Goal: Task Accomplishment & Management: Complete application form

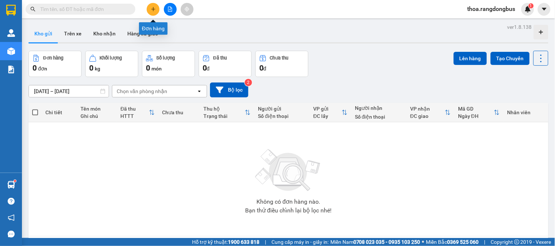
click at [154, 11] on icon "plus" at bounding box center [153, 9] width 5 height 5
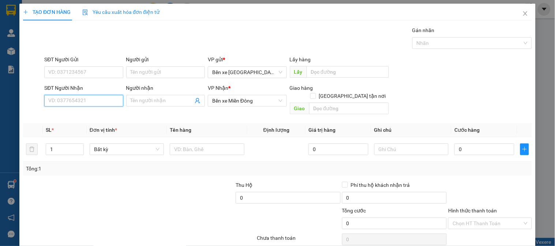
click at [112, 102] on input "SĐT Người Nhận" at bounding box center [83, 101] width 79 height 12
click at [87, 97] on input "SĐT Người Nhận" at bounding box center [83, 101] width 79 height 12
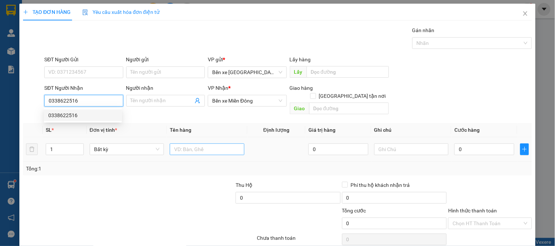
type input "0338622516"
click at [211, 144] on input "text" at bounding box center [207, 150] width 74 height 12
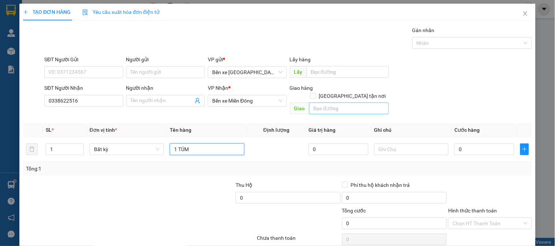
type input "1 TÚM"
click at [343, 103] on input "text" at bounding box center [349, 109] width 80 height 12
type input "THÀNH CÔNG"
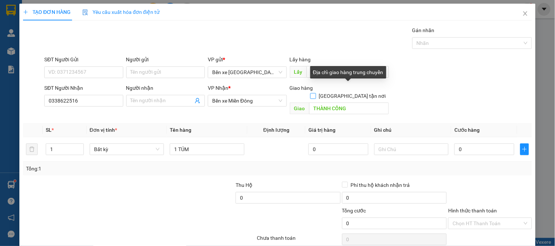
click at [315, 93] on input "[GEOGRAPHIC_DATA] tận nơi" at bounding box center [312, 95] width 5 height 5
checkbox input "true"
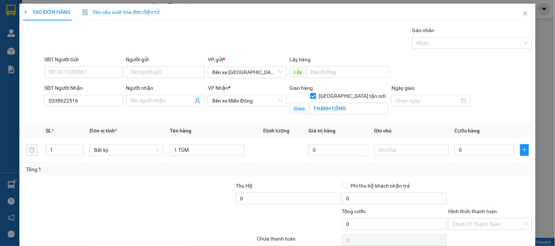
scroll to position [33, 0]
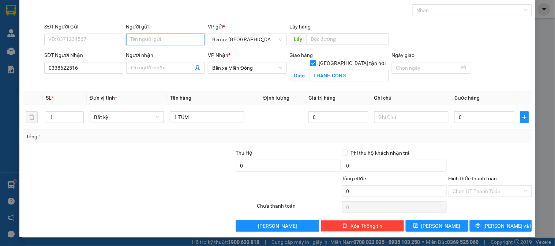
drag, startPoint x: 170, startPoint y: 39, endPoint x: 174, endPoint y: 39, distance: 4.1
click at [172, 39] on input "Người gửi" at bounding box center [165, 40] width 79 height 12
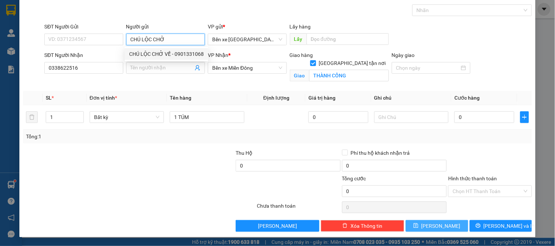
type input "CHÚ LỘC CHỞ"
click at [437, 226] on span "[PERSON_NAME]" at bounding box center [440, 226] width 39 height 8
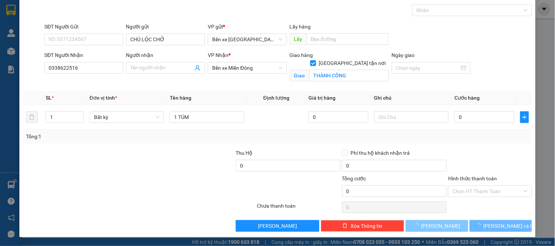
checkbox input "false"
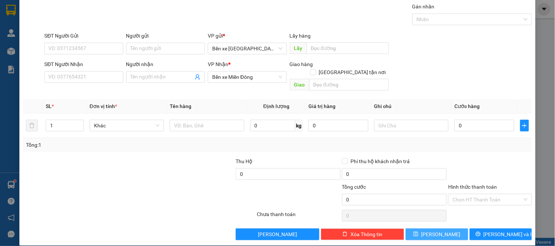
scroll to position [0, 0]
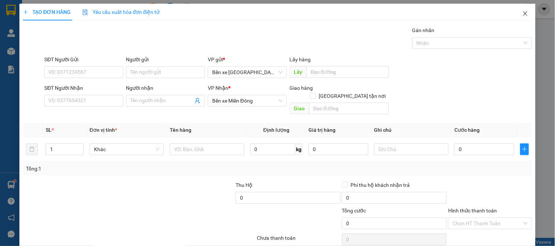
click at [522, 12] on icon "close" at bounding box center [525, 14] width 6 height 6
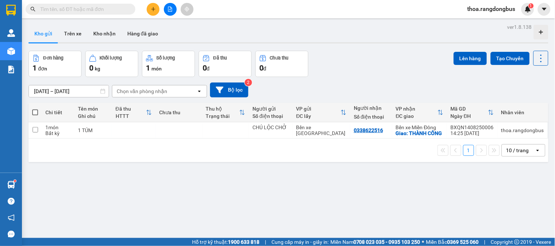
click at [37, 111] on span at bounding box center [35, 113] width 6 height 6
click at [35, 109] on input "checkbox" at bounding box center [35, 109] width 0 height 0
checkbox input "true"
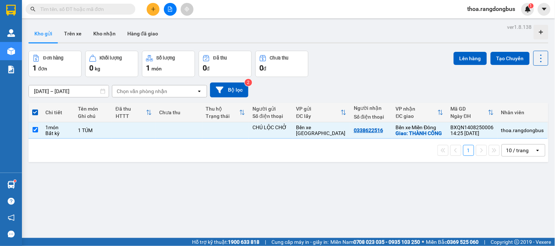
scroll to position [34, 0]
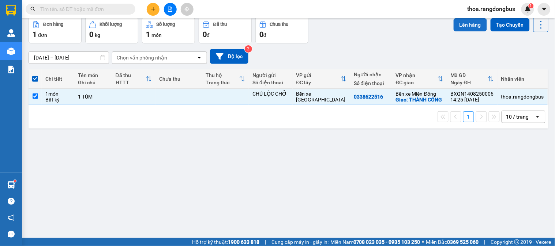
click at [466, 23] on button "Lên hàng" at bounding box center [469, 24] width 33 height 13
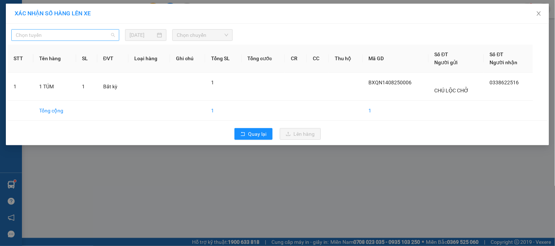
click at [65, 36] on span "Chọn tuyến" at bounding box center [65, 35] width 99 height 11
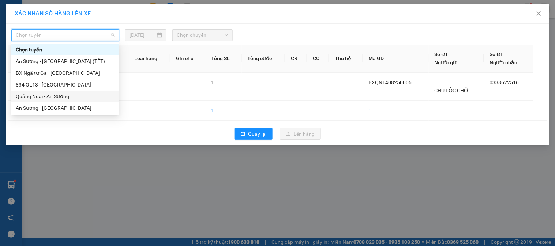
click at [49, 94] on div "Quảng Ngãi - An Sương" at bounding box center [65, 97] width 99 height 8
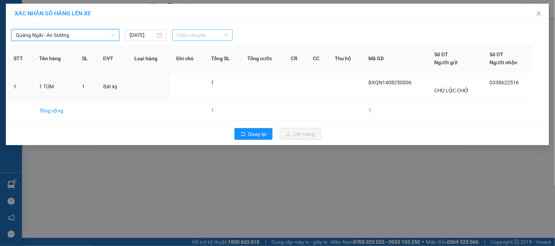
click at [199, 35] on span "Chọn chuyến" at bounding box center [203, 35] width 52 height 11
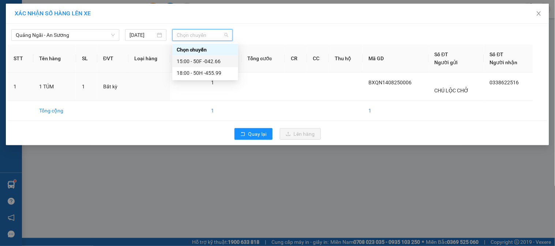
click at [204, 59] on div "15:00 - 50F -042.66" at bounding box center [205, 61] width 57 height 8
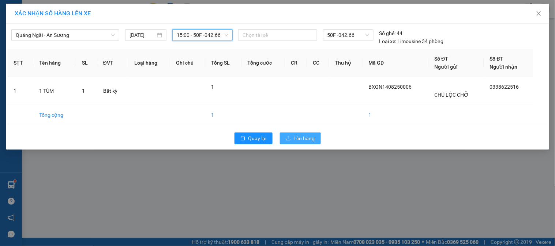
click at [300, 140] on span "Lên hàng" at bounding box center [304, 139] width 21 height 8
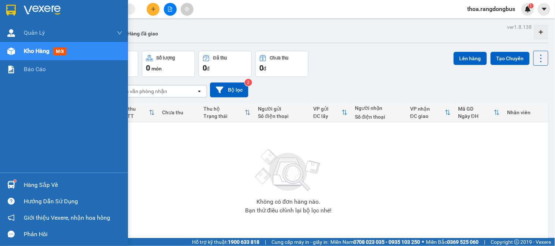
click at [35, 53] on span "Kho hàng" at bounding box center [37, 51] width 26 height 7
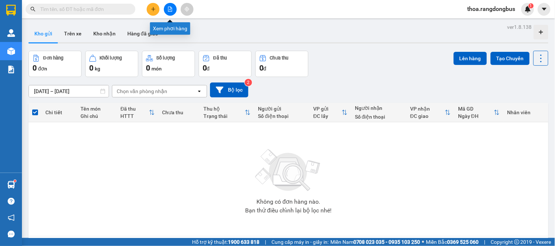
click at [167, 6] on button at bounding box center [170, 9] width 13 height 13
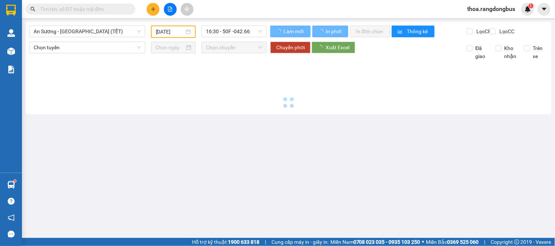
type input "[DATE]"
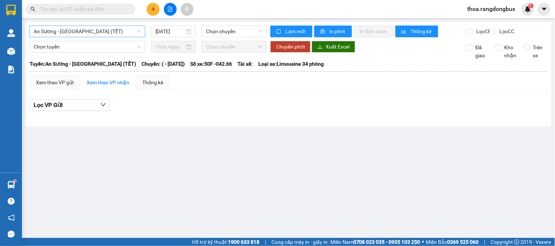
click at [60, 31] on span "An Sương - [GEOGRAPHIC_DATA] (TẾT)" at bounding box center [87, 31] width 107 height 11
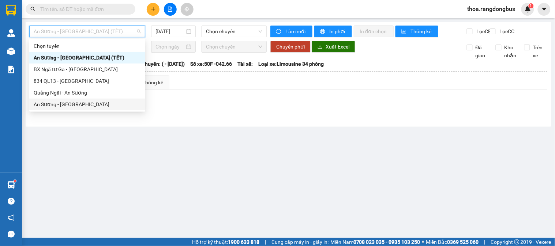
click at [170, 144] on main "An Sương - [GEOGRAPHIC_DATA] (TẾT) [DATE] Chọn chuyến Làm mới In phơi In đơn ch…" at bounding box center [277, 119] width 555 height 238
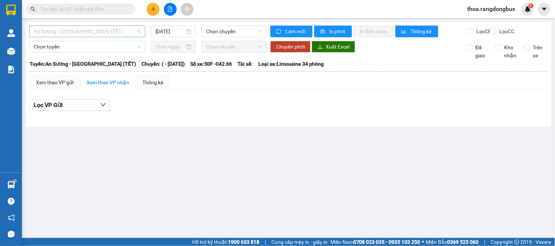
click at [81, 30] on span "An Sương - [GEOGRAPHIC_DATA] (TẾT)" at bounding box center [87, 31] width 107 height 11
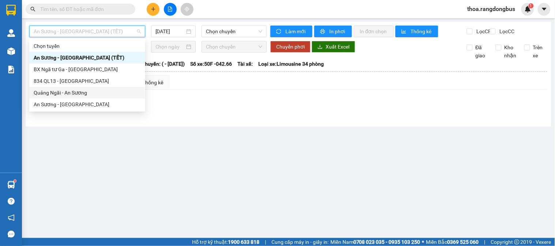
click at [51, 97] on div "Quảng Ngãi - An Sương" at bounding box center [87, 93] width 107 height 8
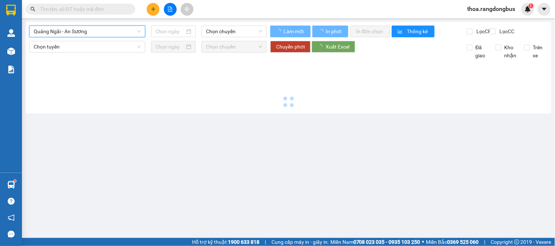
type input "[DATE]"
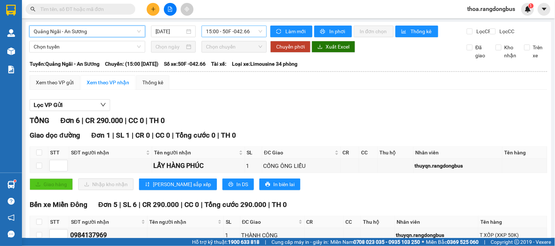
click at [217, 30] on span "15:00 - 50F -042.66" at bounding box center [234, 31] width 56 height 11
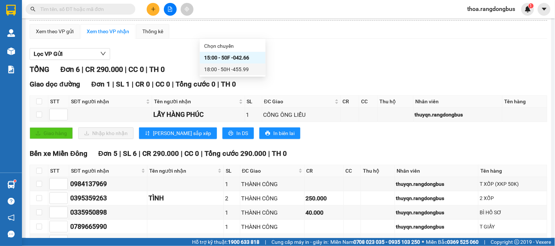
scroll to position [106, 0]
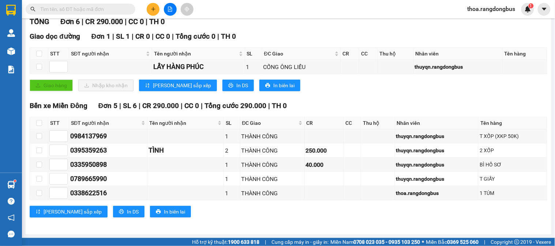
click at [99, 9] on input "text" at bounding box center [83, 9] width 86 height 8
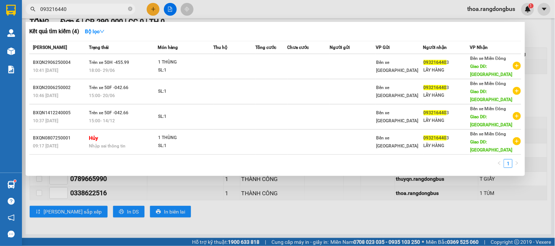
type input "0932164403"
drag, startPoint x: 76, startPoint y: 9, endPoint x: 0, endPoint y: 23, distance: 77.5
click at [0, 23] on section "Kết quả tìm kiếm ( 4 ) Bộ lọc Mã ĐH Trạng thái Món hàng Thu hộ Tổng cước Chưa c…" at bounding box center [277, 123] width 555 height 246
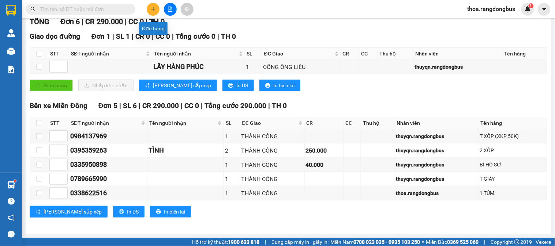
click at [158, 8] on button at bounding box center [153, 9] width 13 height 13
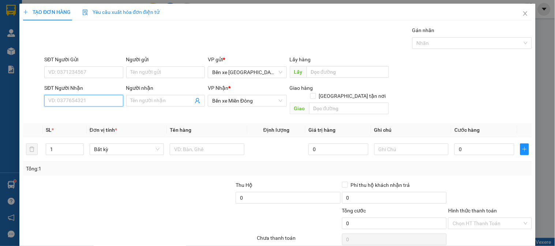
click at [101, 101] on input "SĐT Người Nhận" at bounding box center [83, 101] width 79 height 12
paste input "0932164403"
type input "0932164403"
click at [93, 118] on div "0932164403 - LẤY HÀNG" at bounding box center [82, 116] width 69 height 8
type input "LẤY HÀNG"
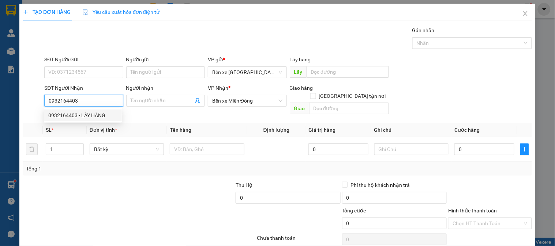
type input "CHỢ TRE"
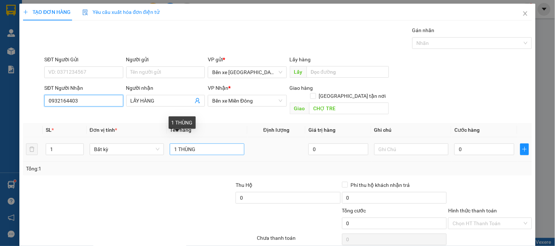
type input "0932164403"
drag, startPoint x: 202, startPoint y: 145, endPoint x: 151, endPoint y: 152, distance: 51.7
click at [152, 152] on tr "1 Bất kỳ 1 THÙNG 0 0" at bounding box center [277, 150] width 509 height 25
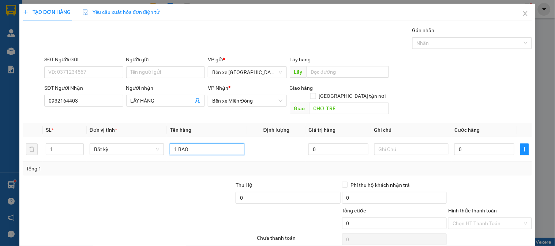
scroll to position [24, 0]
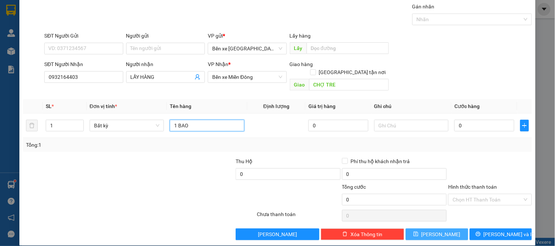
type input "1 BAO"
click at [431, 229] on button "[PERSON_NAME]" at bounding box center [437, 235] width 62 height 12
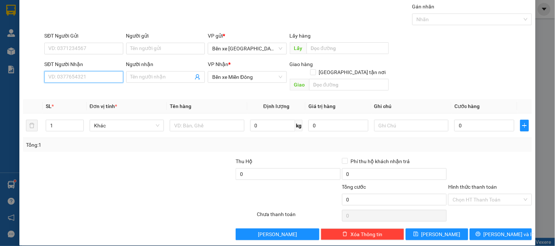
click at [92, 79] on input "SĐT Người Nhận" at bounding box center [83, 77] width 79 height 12
drag, startPoint x: 67, startPoint y: 78, endPoint x: 30, endPoint y: 80, distance: 37.0
click at [30, 80] on div "SĐT Người Nhận 675 Người nhận Tên người nhận VP Nhận * Bến xe Miền Đông Giao hà…" at bounding box center [277, 77] width 510 height 34
click at [174, 158] on div at bounding box center [182, 171] width 106 height 26
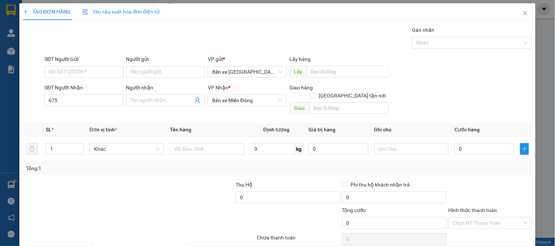
scroll to position [0, 0]
click at [64, 103] on input "675" at bounding box center [83, 101] width 79 height 12
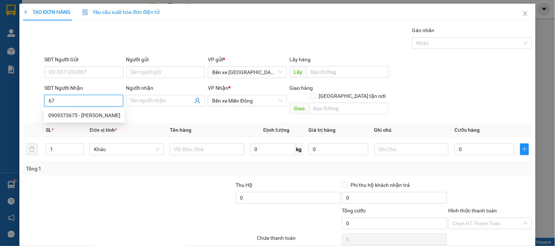
type input "6"
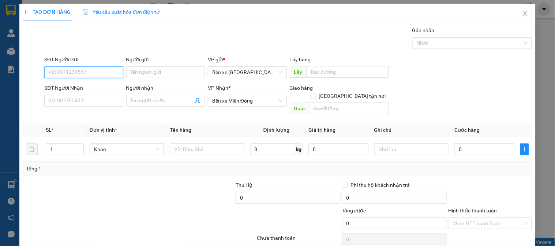
click at [80, 75] on input "SĐT Người Gửi" at bounding box center [83, 73] width 79 height 12
type input "0382"
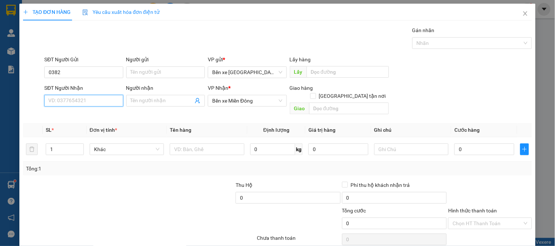
click at [64, 104] on input "SĐT Người Nhận" at bounding box center [83, 101] width 79 height 12
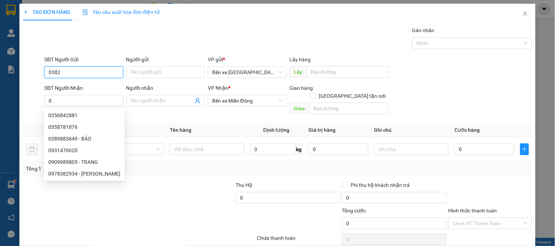
click at [66, 73] on input "0382" at bounding box center [83, 73] width 79 height 12
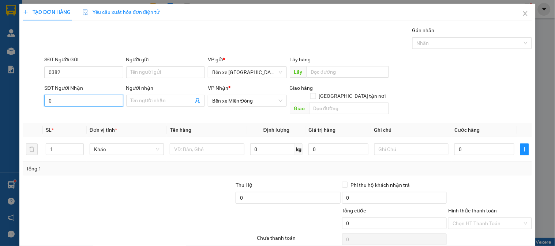
click at [56, 103] on input "0" at bounding box center [83, 101] width 79 height 12
type input "0382058627"
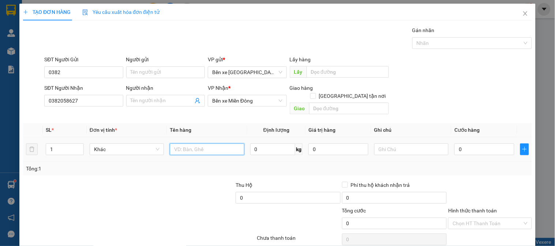
click at [207, 144] on input "text" at bounding box center [207, 150] width 74 height 12
type input "1 THÙNG"
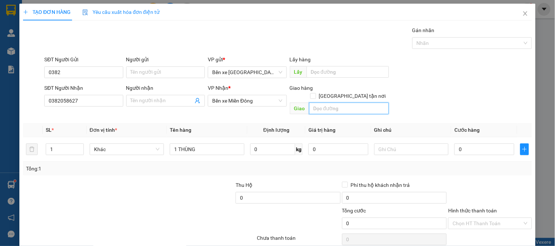
click at [348, 103] on input "text" at bounding box center [349, 109] width 80 height 12
type input "THÀNH CÔNG"
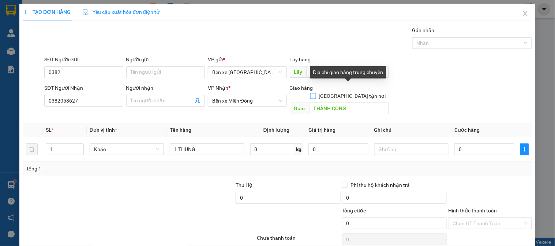
click at [315, 93] on input "[GEOGRAPHIC_DATA] tận nơi" at bounding box center [312, 95] width 5 height 5
checkbox input "true"
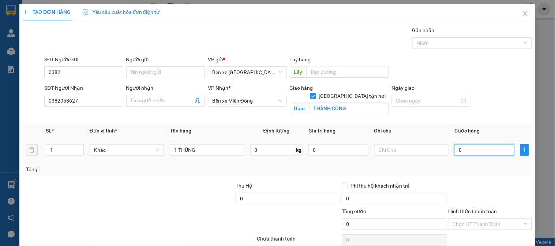
click at [473, 153] on input "0" at bounding box center [484, 150] width 60 height 12
type input "1"
type input "10"
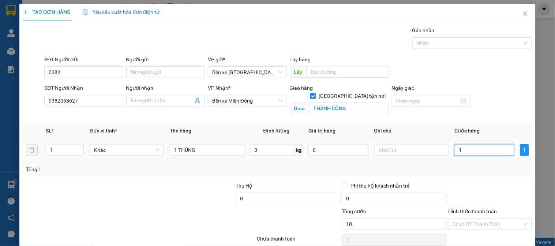
type input "10"
type input "100"
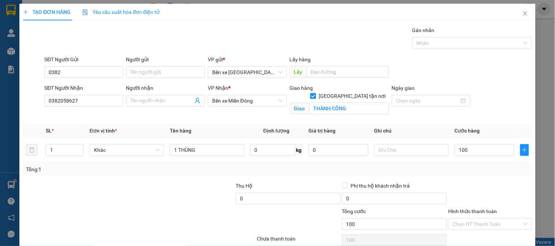
type input "100.000"
click at [483, 212] on label "Hình thức thanh toán" at bounding box center [472, 212] width 49 height 6
click at [483, 219] on input "Hình thức thanh toán" at bounding box center [486, 224] width 69 height 11
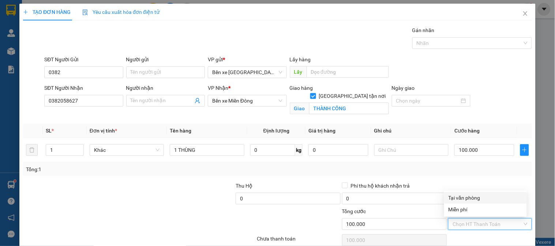
click at [456, 199] on div "Tại văn phòng" at bounding box center [485, 198] width 74 height 8
type input "0"
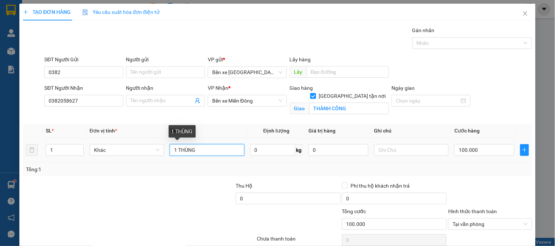
click at [226, 150] on input "1 THÙNG" at bounding box center [207, 150] width 74 height 12
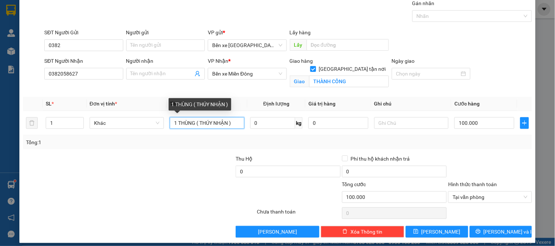
scroll to position [33, 0]
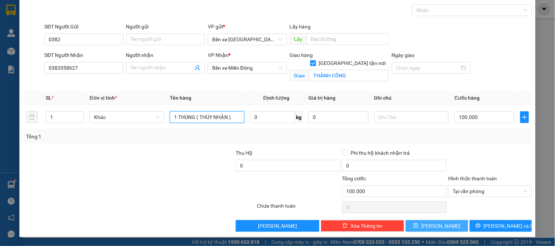
type input "1 THÙNG ( THÚY NHẬN )"
click at [418, 224] on button "[PERSON_NAME]" at bounding box center [437, 227] width 62 height 12
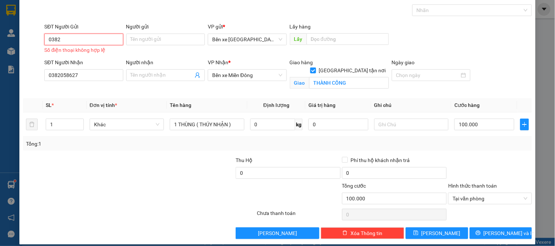
drag, startPoint x: 75, startPoint y: 41, endPoint x: 3, endPoint y: 41, distance: 72.8
click at [6, 42] on div "TẠO ĐƠN HÀNG Yêu cầu xuất hóa đơn điện tử Transit Pickup Surcharge Ids Transit …" at bounding box center [277, 123] width 555 height 246
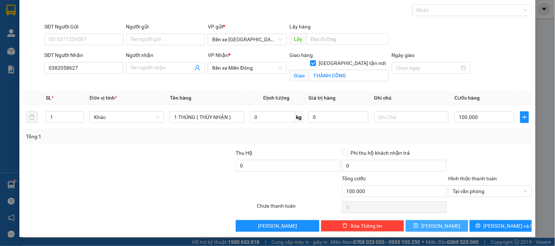
drag, startPoint x: 426, startPoint y: 228, endPoint x: 433, endPoint y: 224, distance: 7.9
click at [418, 228] on icon "save" at bounding box center [415, 225] width 5 height 5
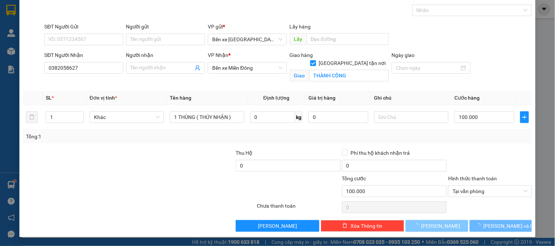
checkbox input "false"
type input "0"
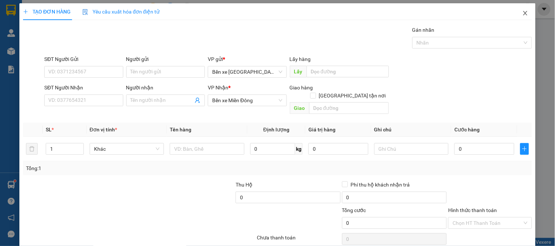
scroll to position [0, 0]
click at [522, 15] on icon "close" at bounding box center [525, 14] width 6 height 6
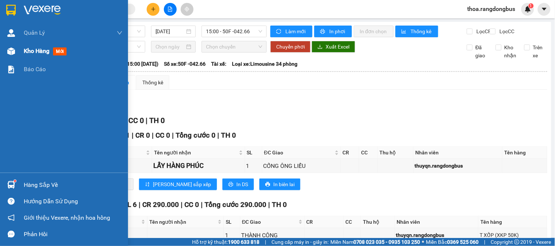
click at [38, 48] on span "Kho hàng" at bounding box center [37, 51] width 26 height 7
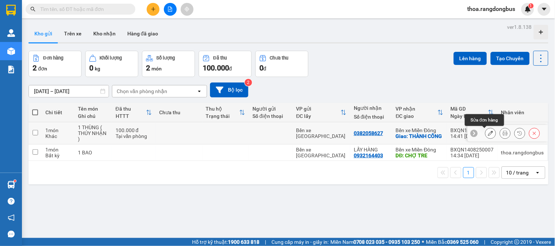
click at [488, 132] on icon at bounding box center [490, 133] width 5 height 5
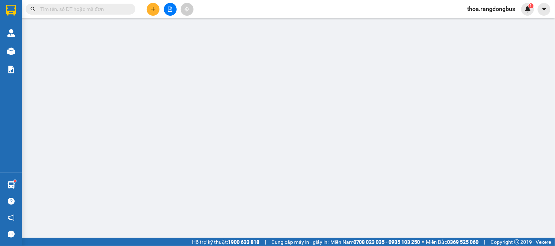
type input "0382058627"
checkbox input "true"
type input "THÀNH CÔNG"
type input "100.000"
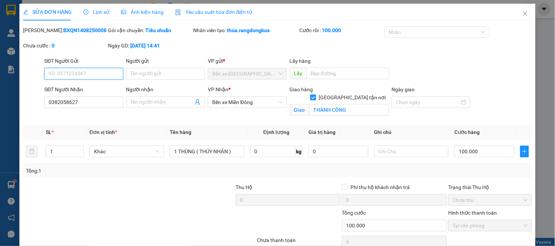
scroll to position [34, 0]
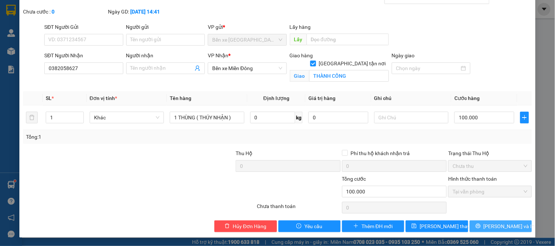
click at [484, 223] on button "[PERSON_NAME] và In" at bounding box center [501, 227] width 62 height 12
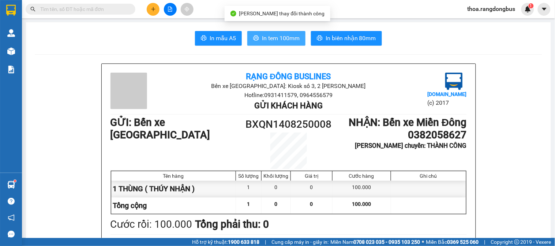
click at [271, 38] on span "In tem 100mm" at bounding box center [281, 38] width 38 height 9
